Goal: Information Seeking & Learning: Learn about a topic

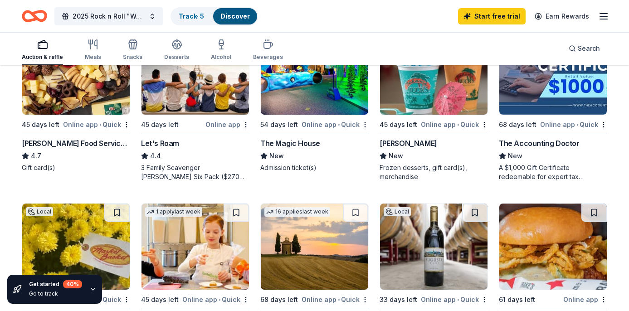
scroll to position [489, 0]
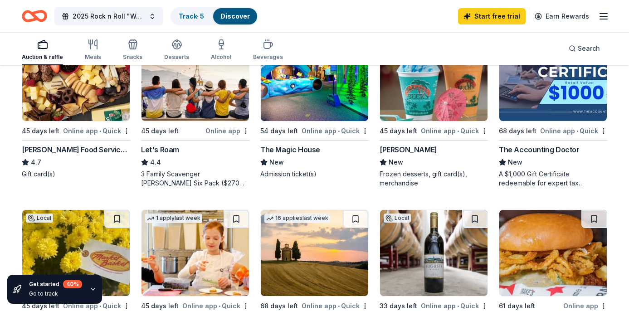
click at [544, 96] on img at bounding box center [552, 78] width 107 height 86
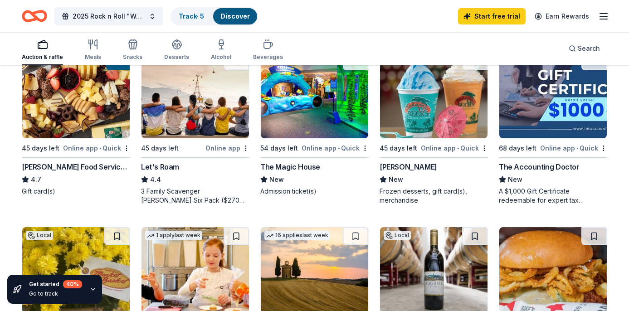
scroll to position [467, 0]
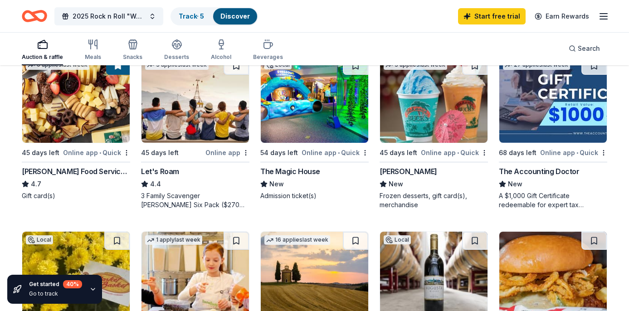
click at [200, 127] on img at bounding box center [194, 100] width 107 height 86
click at [316, 90] on img at bounding box center [314, 100] width 107 height 86
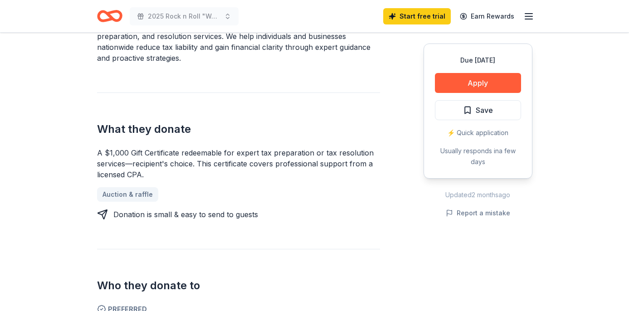
scroll to position [264, 0]
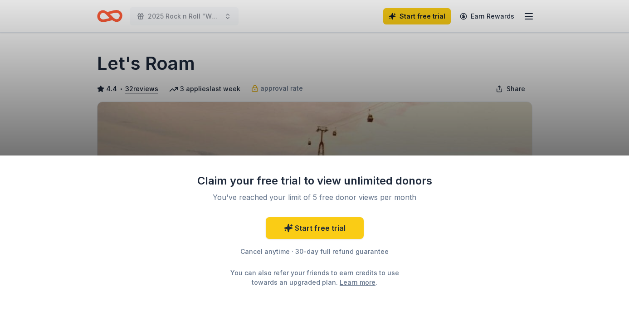
click at [370, 142] on div "Claim your free trial to view unlimited donors You've reached your limit of 5 f…" at bounding box center [314, 155] width 629 height 311
click at [483, 113] on div "Claim your free trial to view unlimited donors You've reached your limit of 5 f…" at bounding box center [314, 155] width 629 height 311
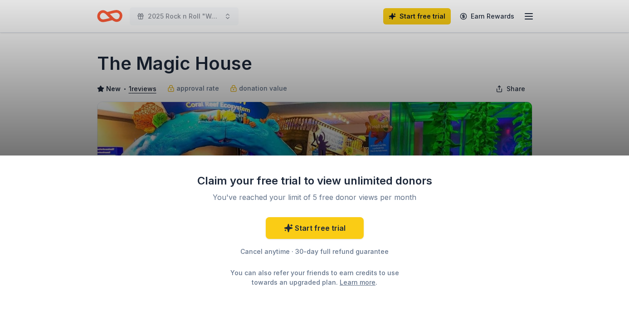
click at [473, 103] on div "Claim your free trial to view unlimited donors You've reached your limit of 5 f…" at bounding box center [314, 155] width 629 height 311
click at [431, 39] on div "Claim your free trial to view unlimited donors You've reached your limit of 5 f…" at bounding box center [314, 155] width 629 height 311
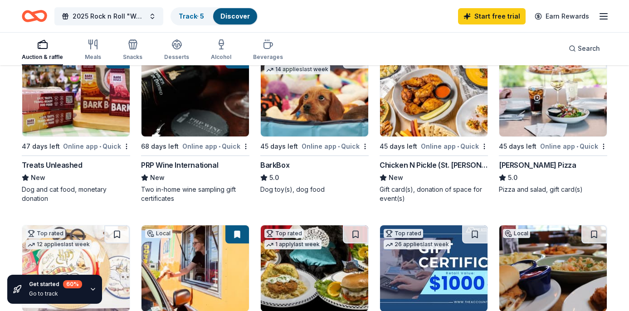
scroll to position [127, 0]
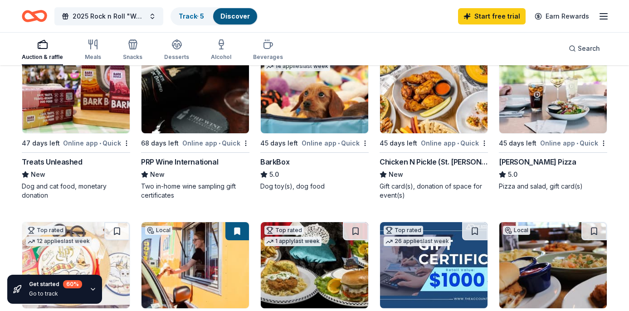
click at [199, 114] on img at bounding box center [194, 90] width 107 height 86
